Goal: Information Seeking & Learning: Understand process/instructions

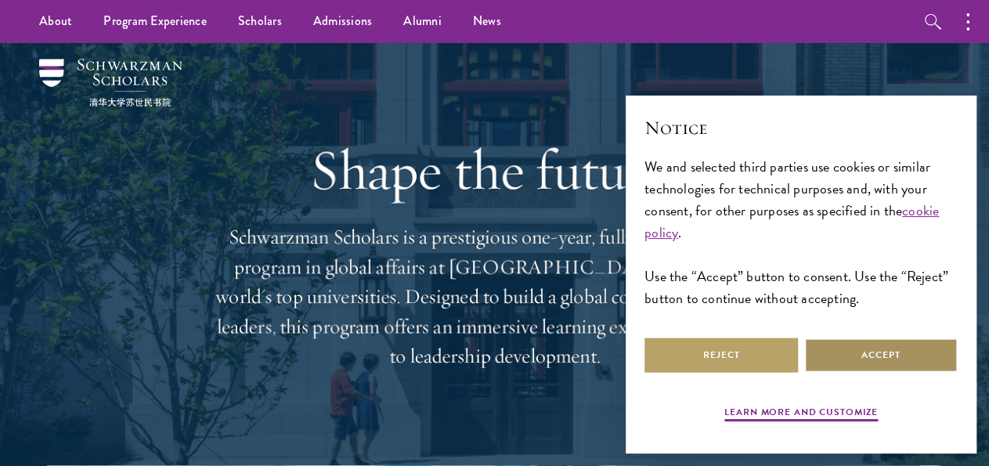
click at [874, 352] on button "Accept" at bounding box center [880, 354] width 153 height 35
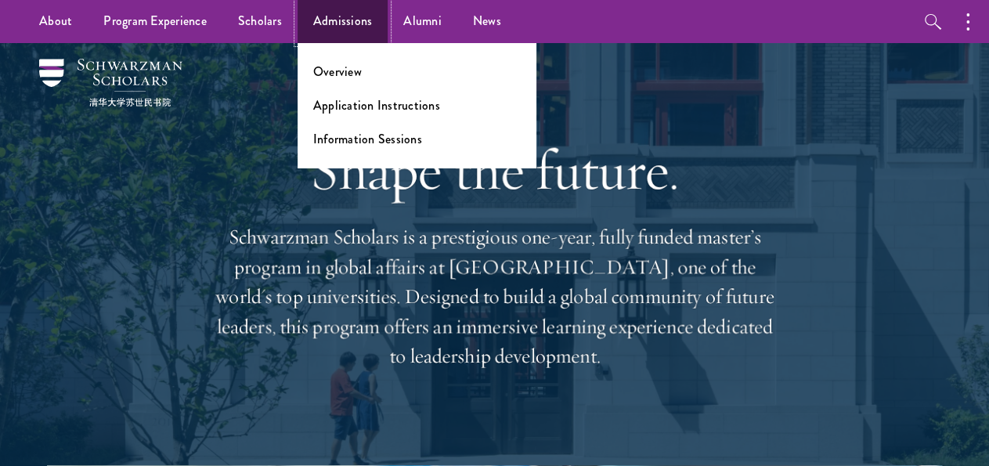
click at [349, 20] on link "Admissions" at bounding box center [342, 21] width 91 height 43
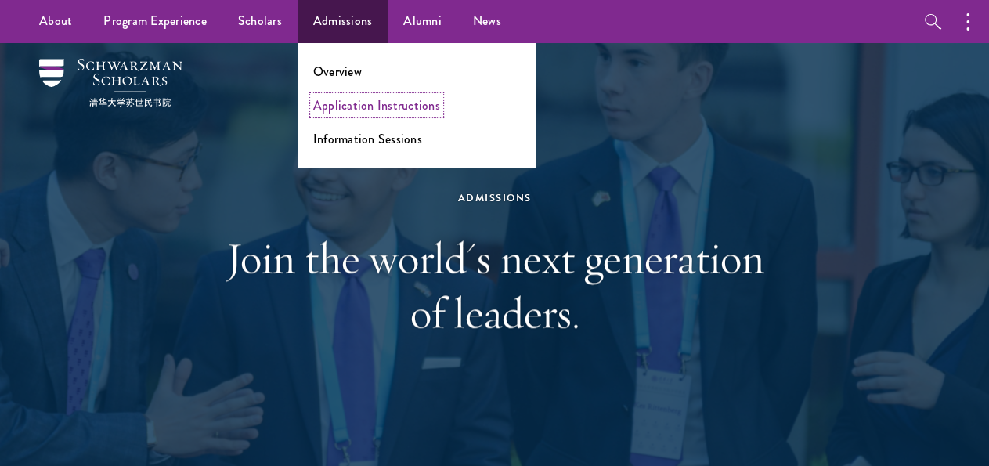
click at [345, 103] on link "Application Instructions" at bounding box center [376, 105] width 127 height 18
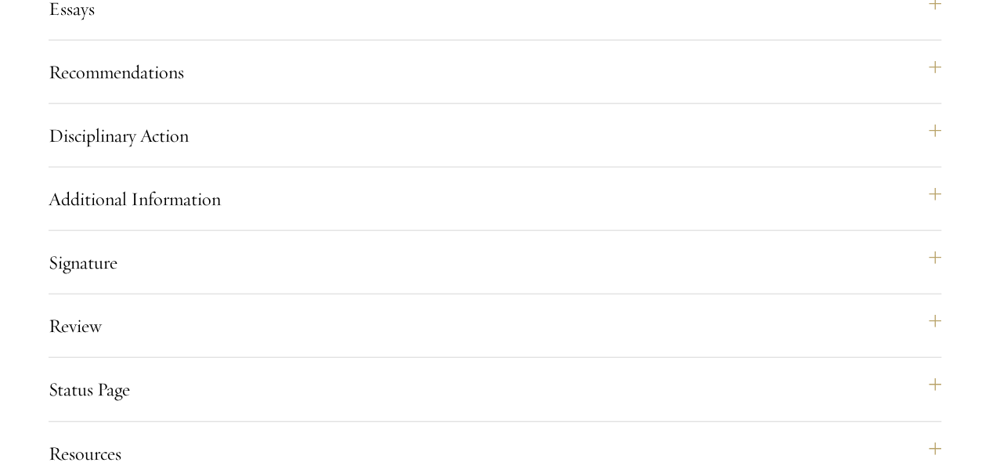
scroll to position [1735, 0]
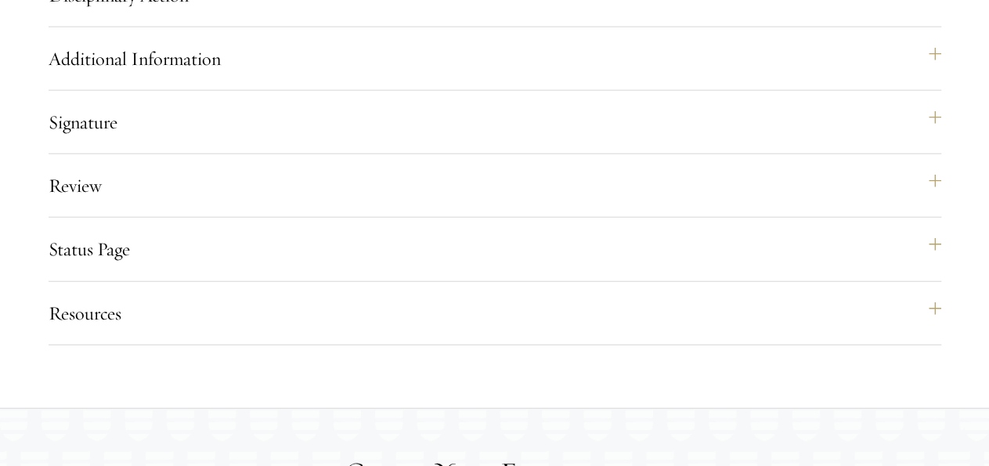
scroll to position [1868, 0]
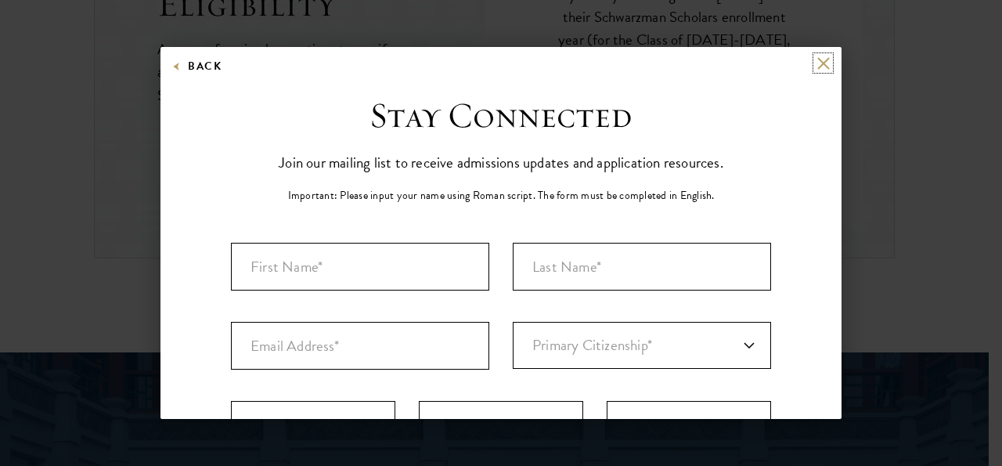
click at [816, 63] on button at bounding box center [822, 62] width 13 height 13
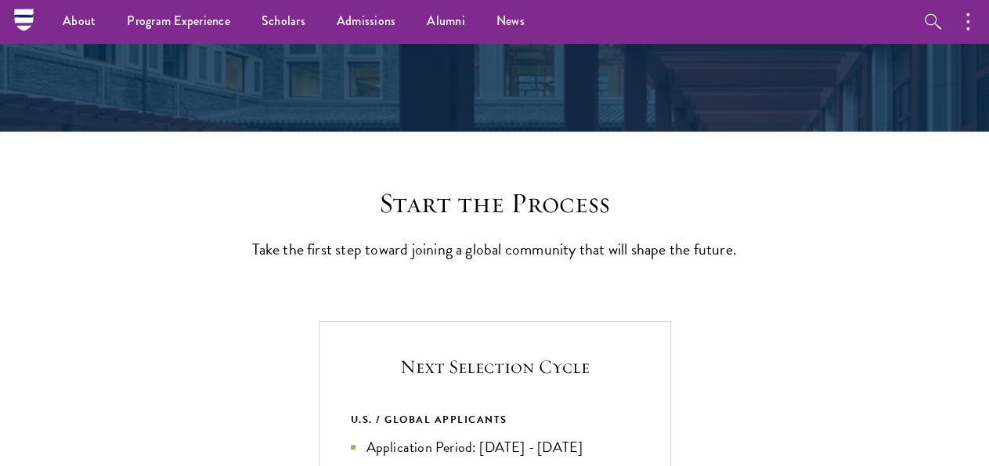
scroll to position [250, 0]
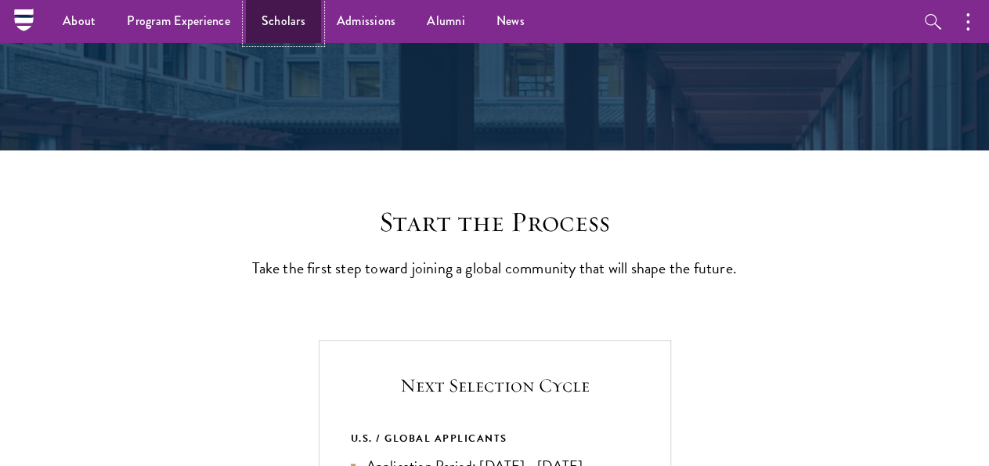
click at [277, 15] on link "Scholars" at bounding box center [283, 21] width 75 height 43
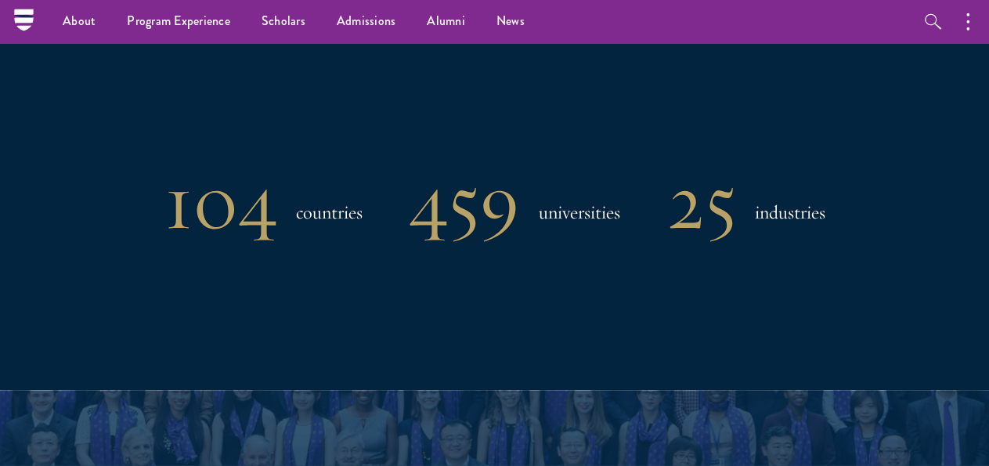
scroll to position [1241, 0]
